Goal: Find contact information: Find contact information

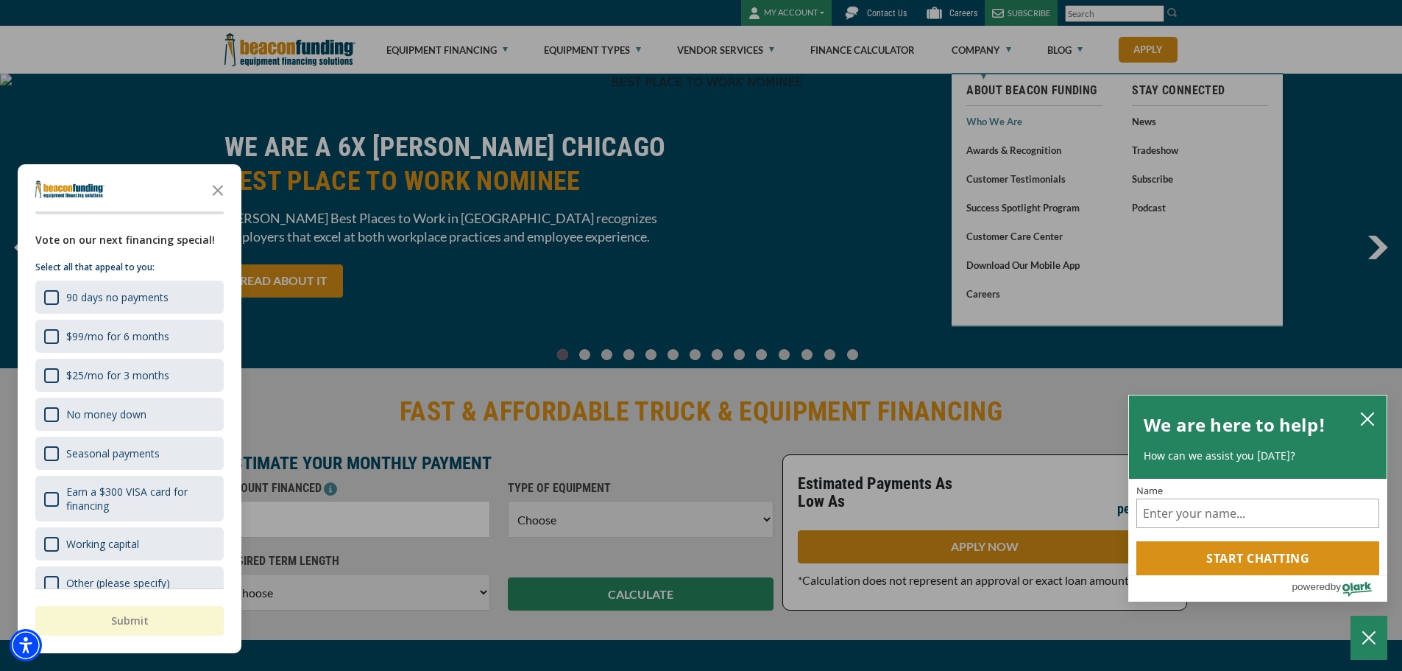
click at [994, 126] on body "Skip to main content Enable accessibility for low vision Open the accessibility…" at bounding box center [701, 335] width 1402 height 671
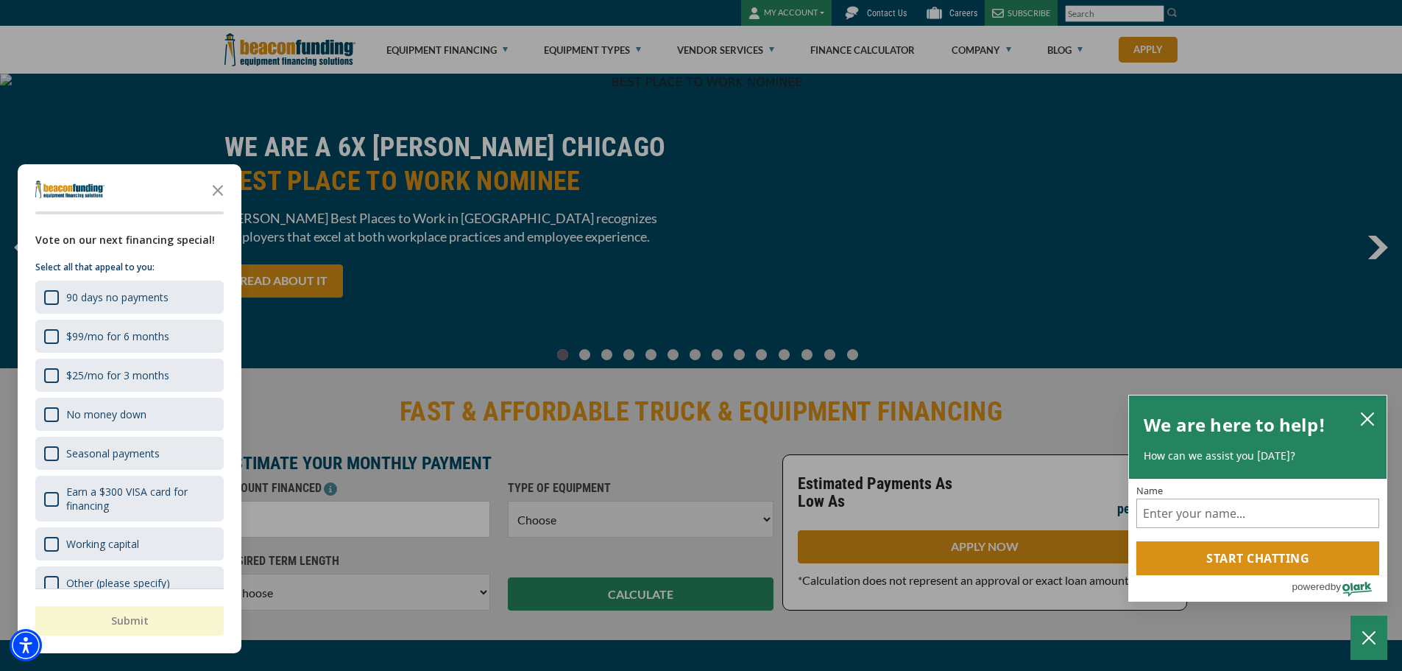
click at [219, 188] on icon "Close the survey" at bounding box center [217, 188] width 29 height 29
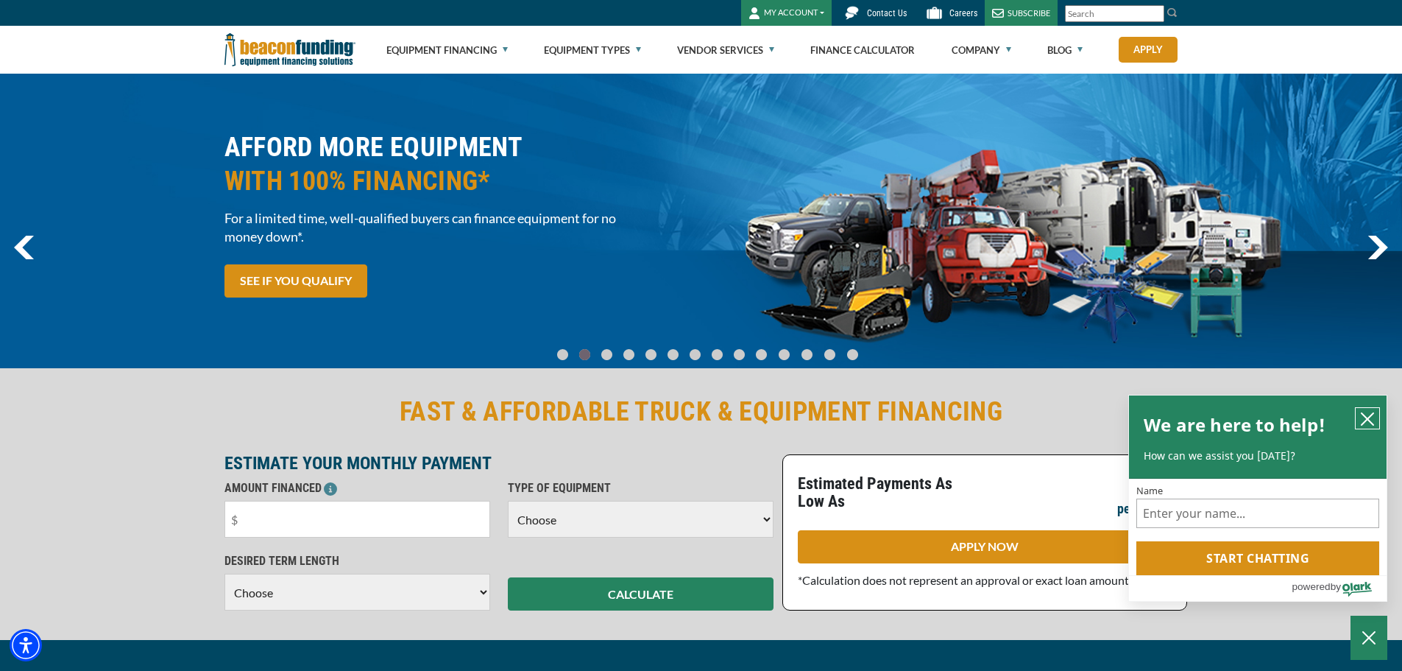
drag, startPoint x: 1377, startPoint y: 417, endPoint x: 1276, endPoint y: 221, distance: 220.6
click at [1376, 417] on button "close chatbox" at bounding box center [1368, 418] width 24 height 21
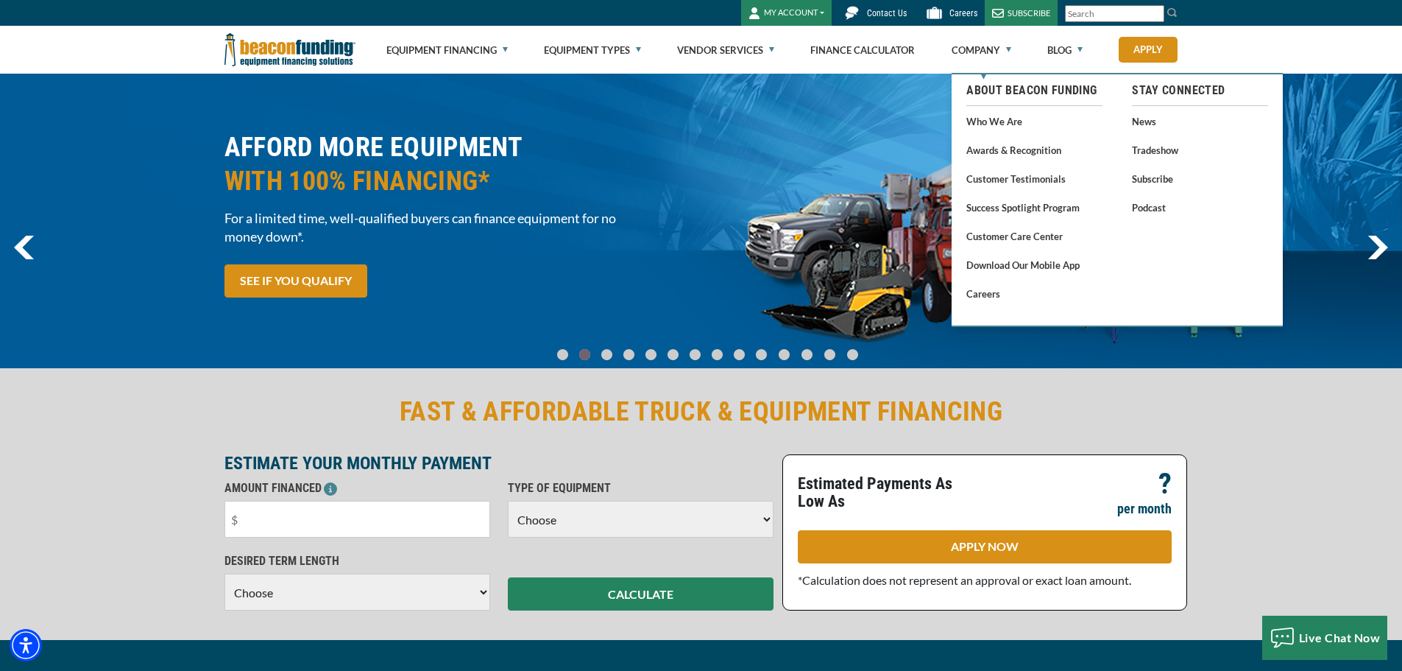
click at [889, 9] on span "Contact Us" at bounding box center [887, 13] width 40 height 10
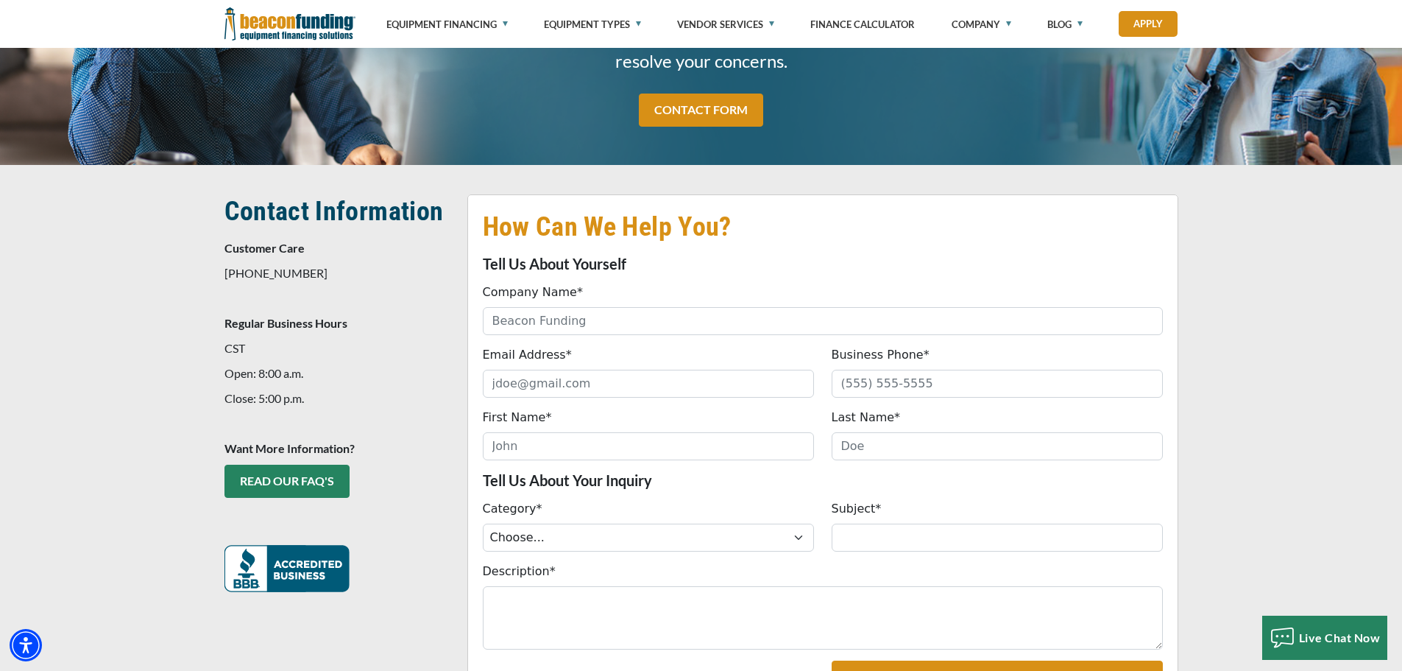
scroll to position [147, 0]
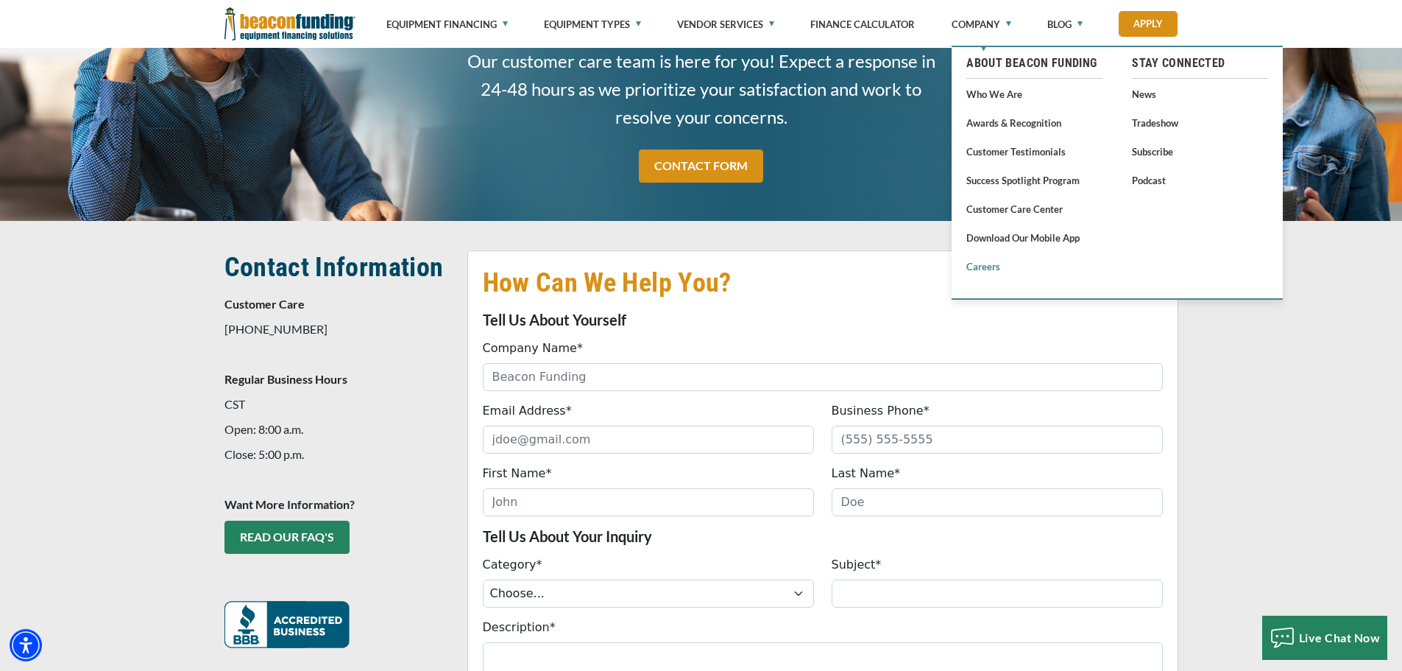
click at [987, 273] on link "Careers" at bounding box center [1034, 266] width 136 height 18
